Goal: Navigation & Orientation: Find specific page/section

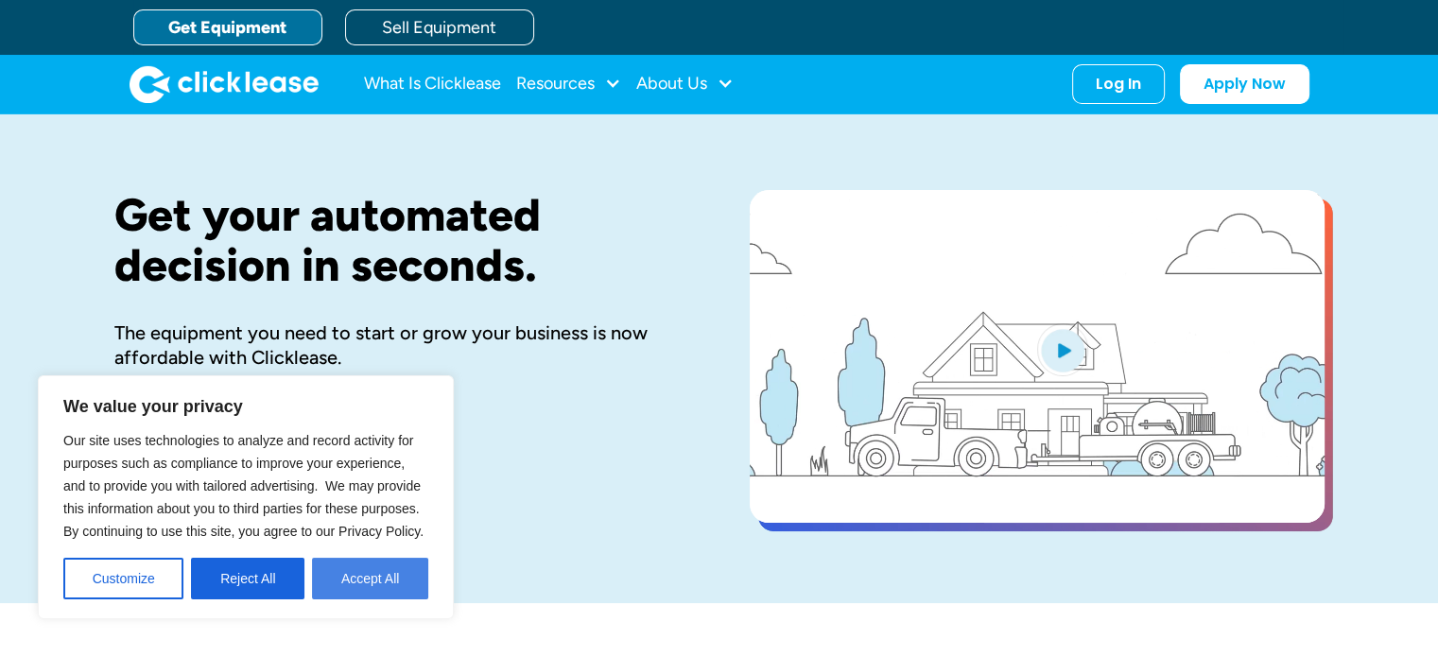
click at [363, 568] on button "Accept All" at bounding box center [370, 579] width 116 height 42
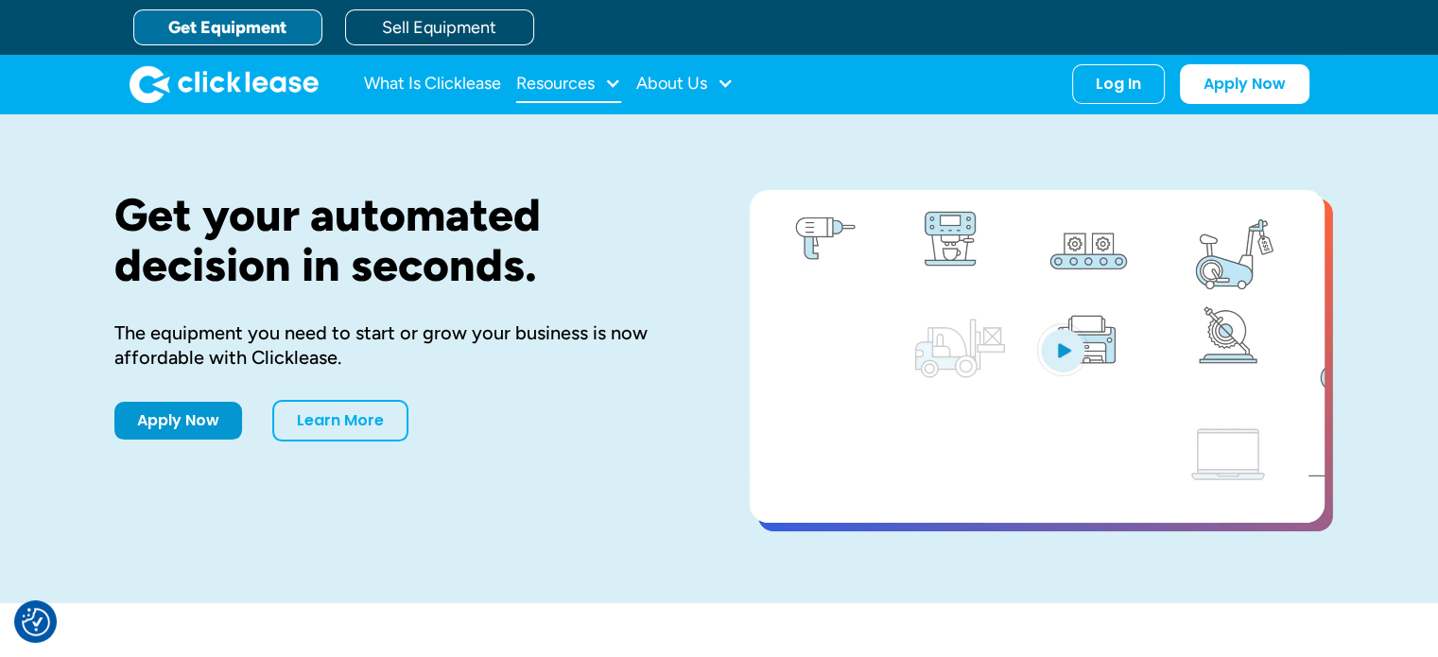
click at [538, 83] on div "Resources" at bounding box center [555, 83] width 78 height 0
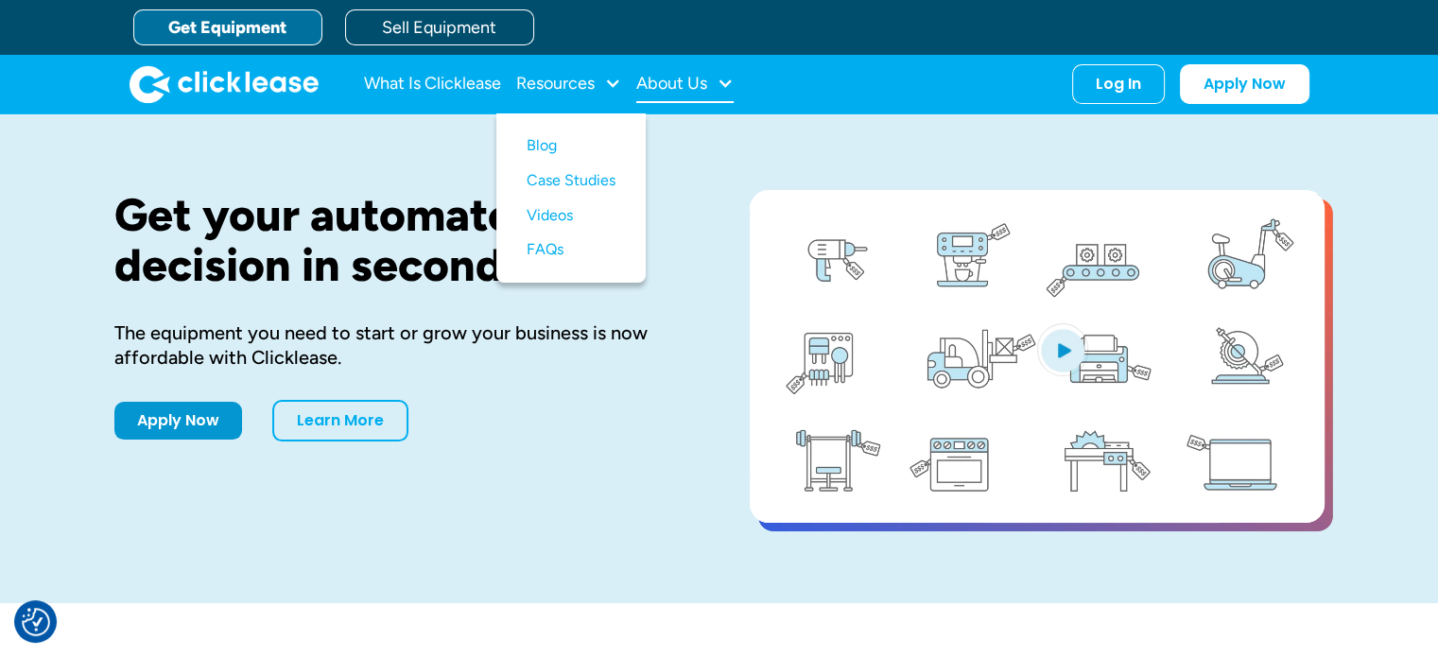
click at [686, 83] on div "About Us" at bounding box center [671, 83] width 71 height 0
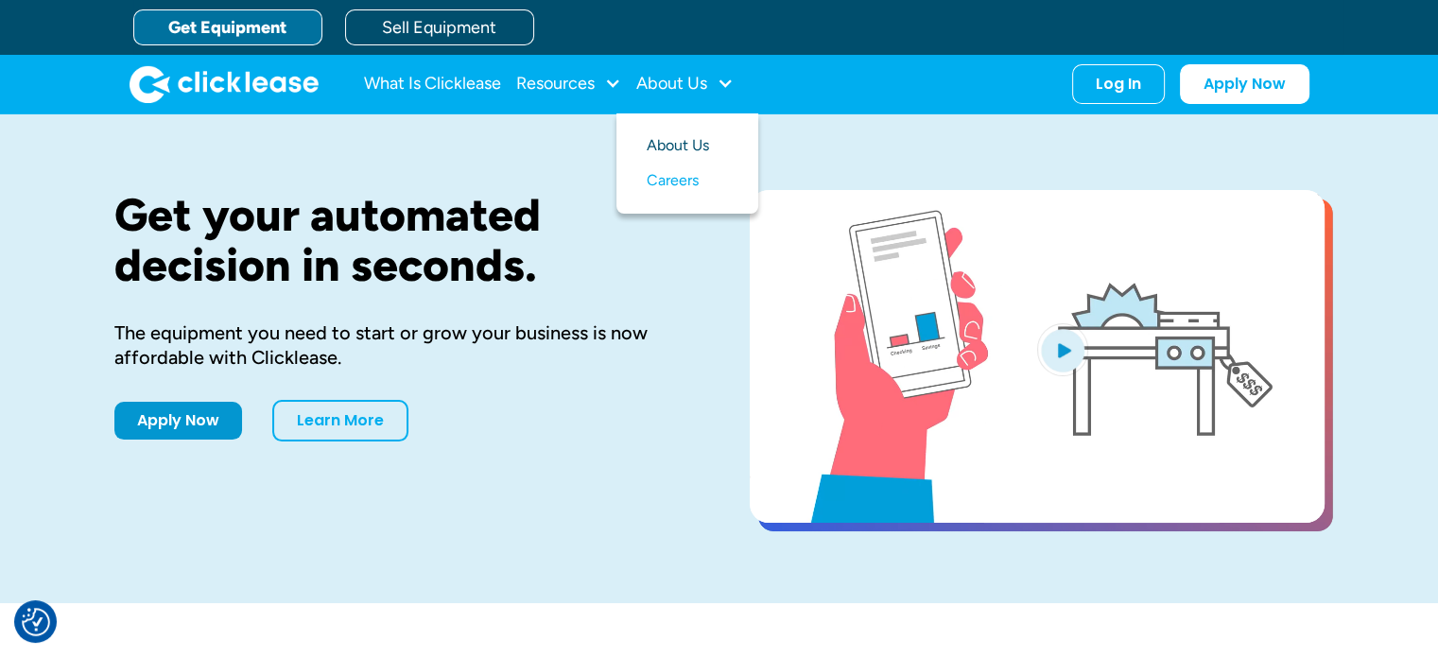
click at [677, 147] on link "About Us" at bounding box center [687, 146] width 81 height 35
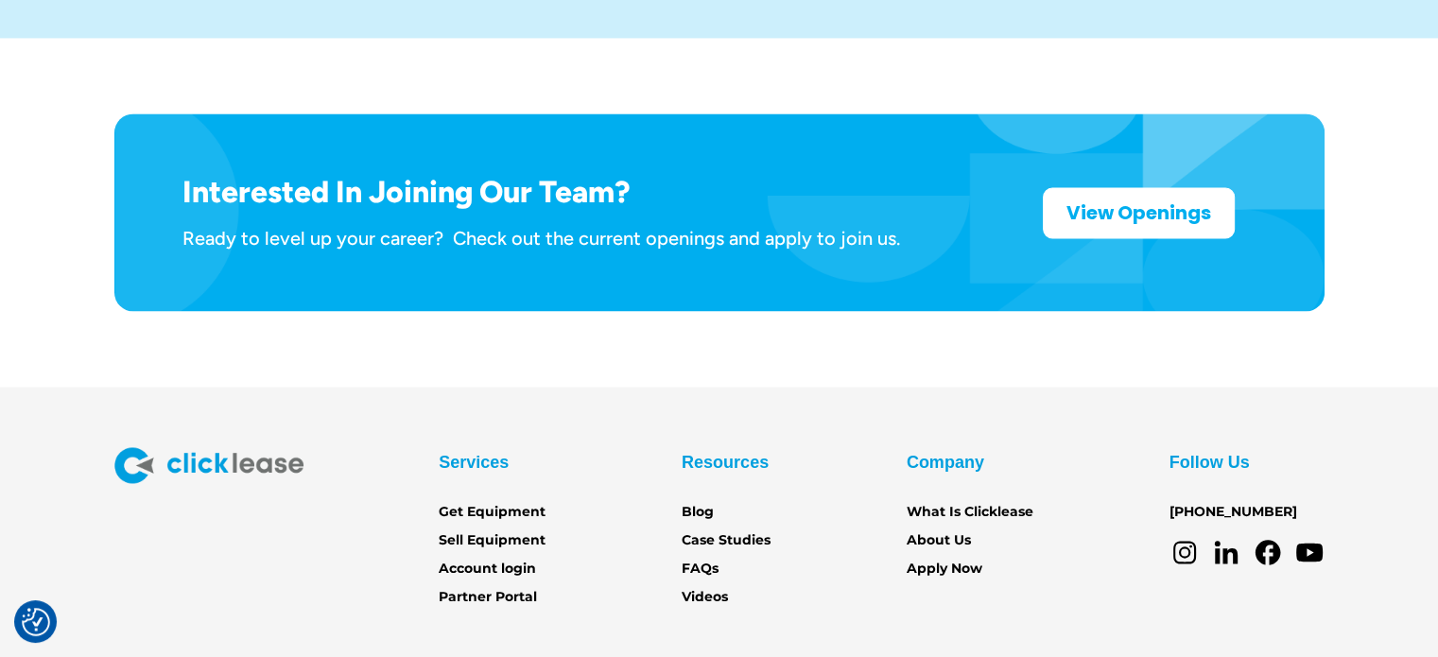
scroll to position [3143, 0]
